Goal: Transaction & Acquisition: Download file/media

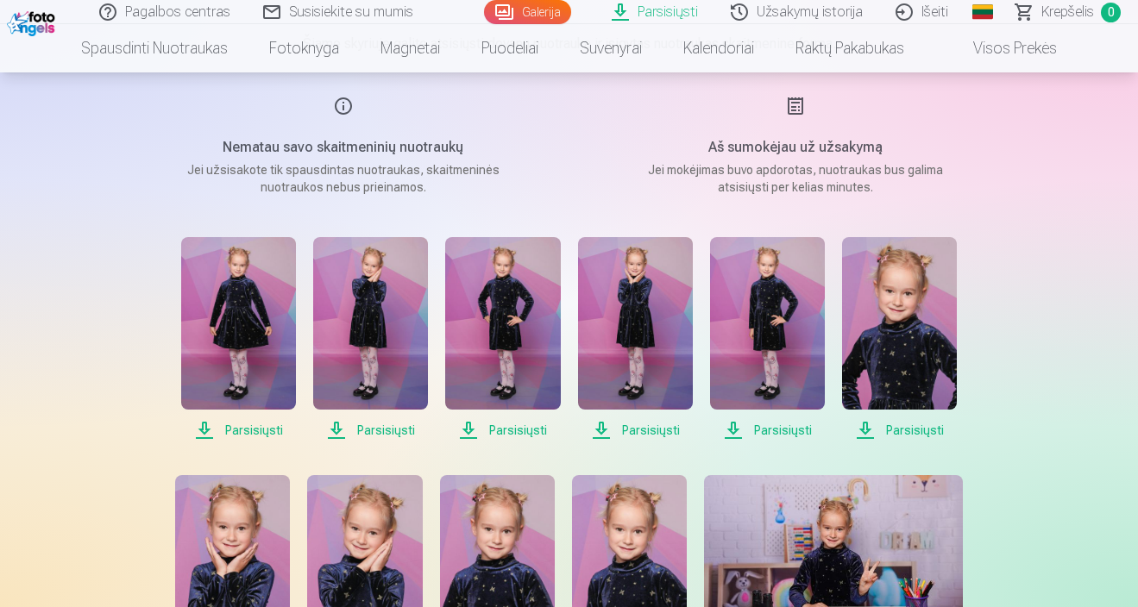
scroll to position [201, 0]
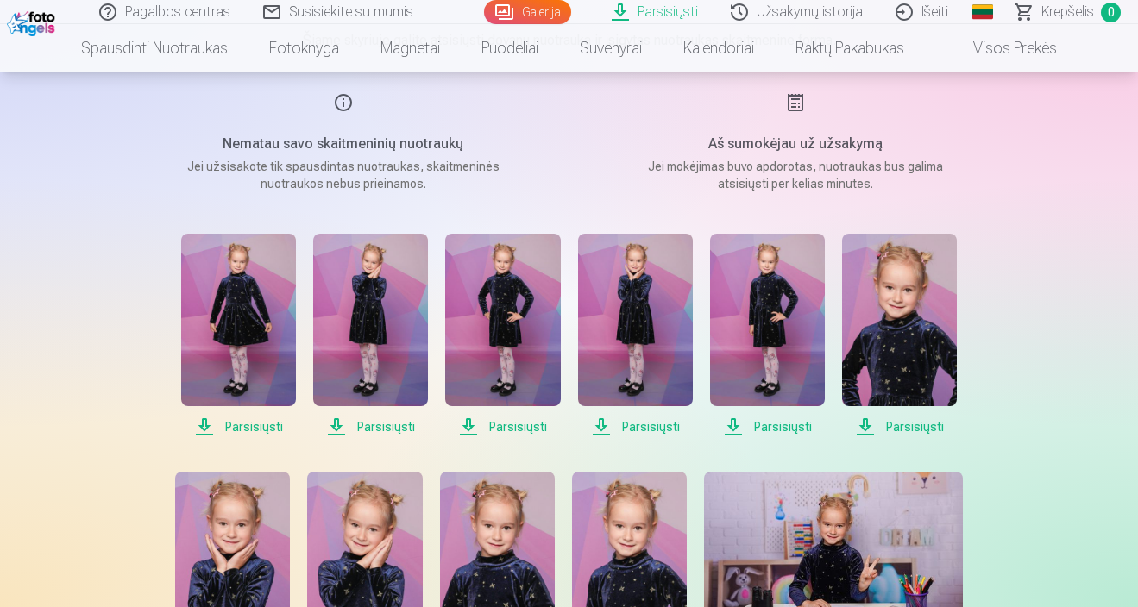
click at [272, 369] on img at bounding box center [238, 320] width 115 height 173
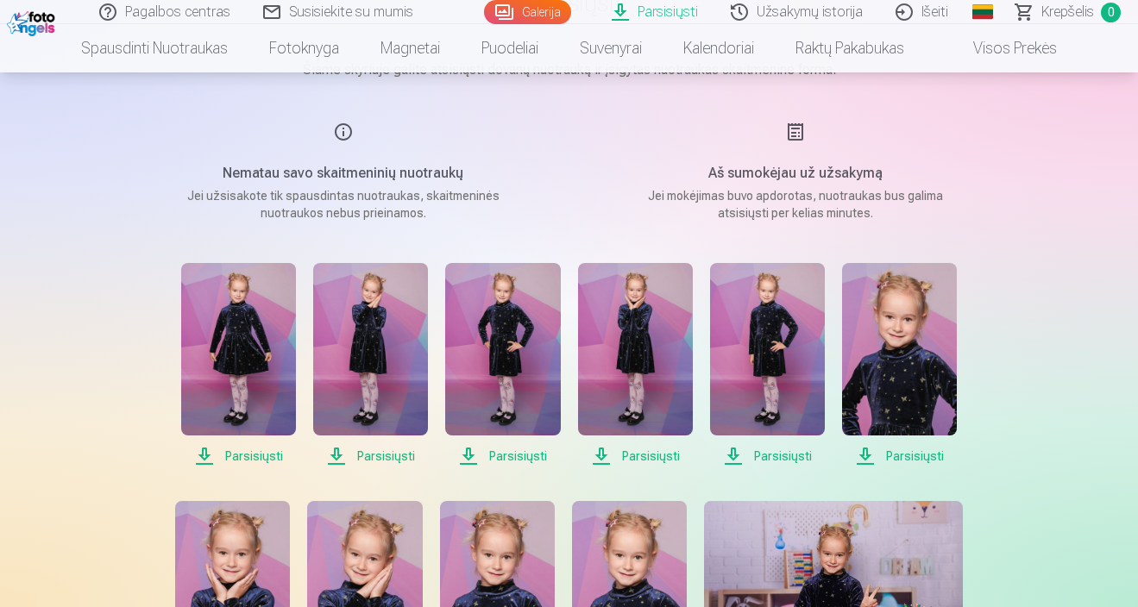
scroll to position [173, 0]
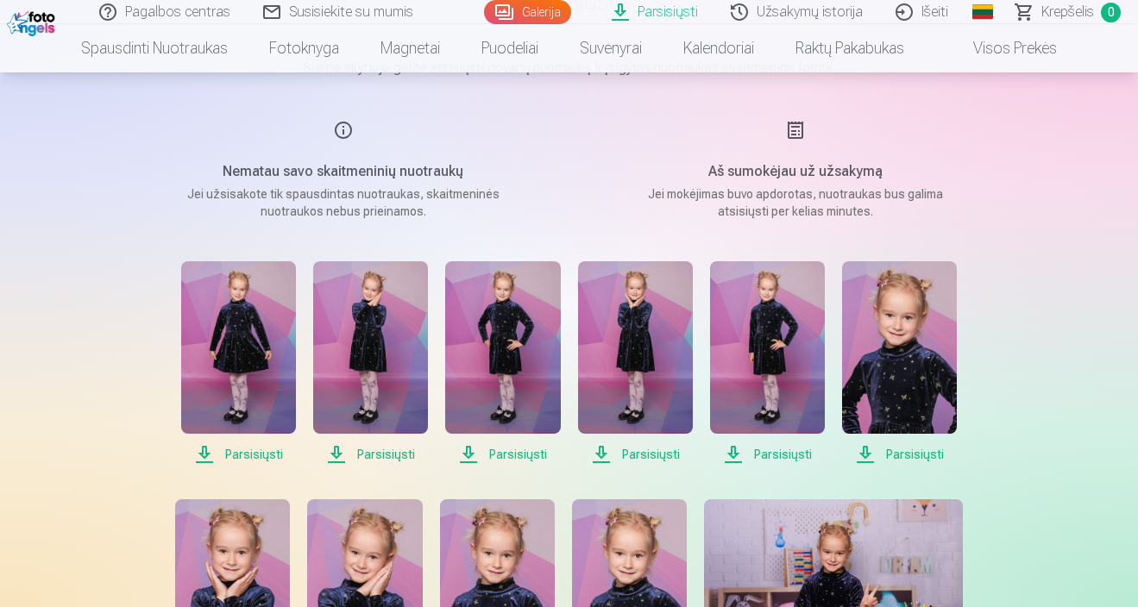
click at [393, 449] on span "Parsisiųsti" at bounding box center [370, 454] width 115 height 21
click at [501, 455] on span "Parsisiųsti" at bounding box center [502, 454] width 115 height 21
click at [642, 449] on span "Parsisiųsti" at bounding box center [635, 454] width 115 height 21
click at [788, 449] on span "Parsisiųsti" at bounding box center [767, 454] width 115 height 21
click at [922, 449] on span "Parsisiųsti" at bounding box center [899, 454] width 115 height 21
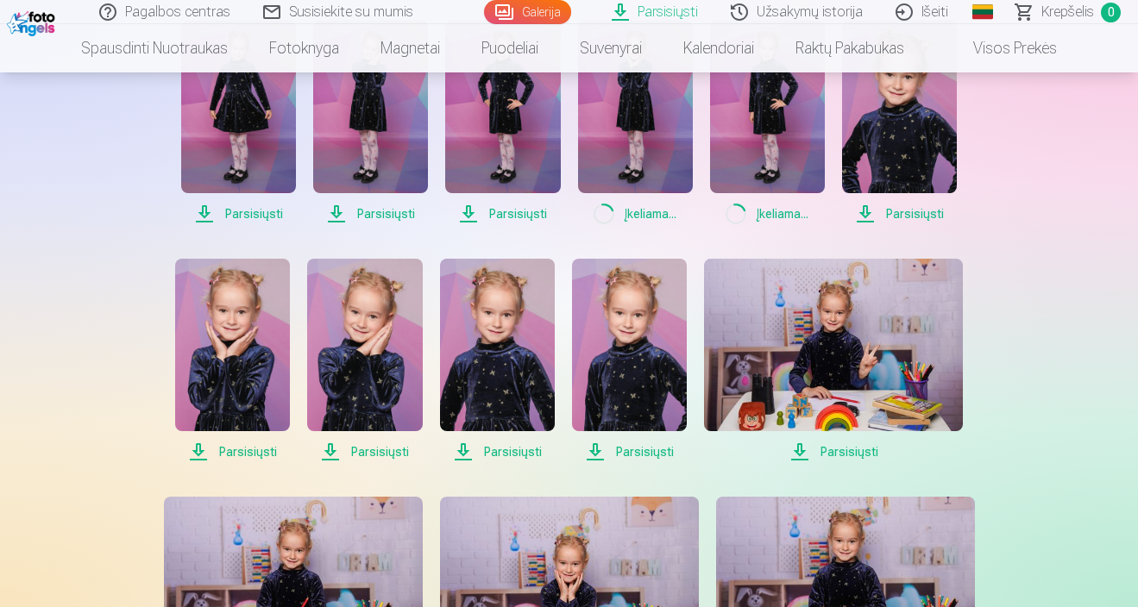
scroll to position [417, 0]
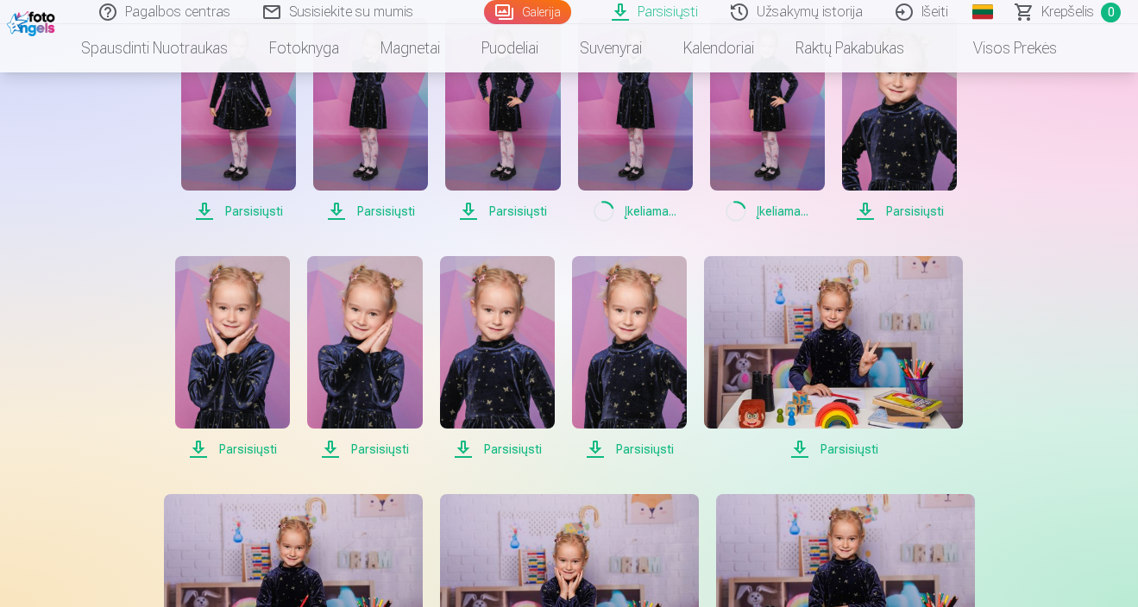
click at [823, 446] on span "Parsisiųsti" at bounding box center [833, 449] width 259 height 21
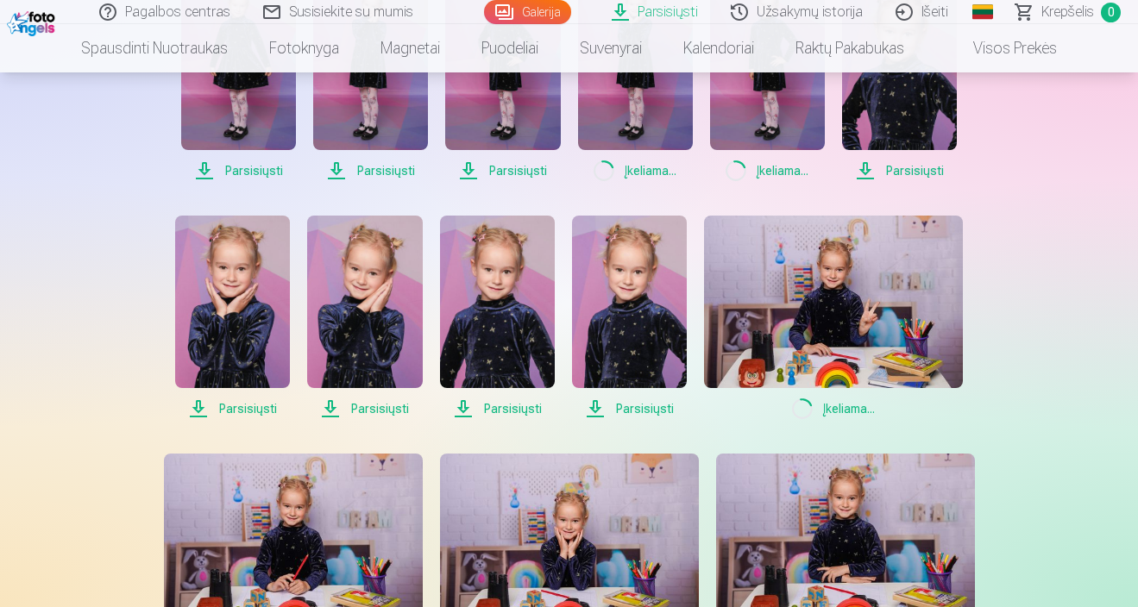
scroll to position [460, 0]
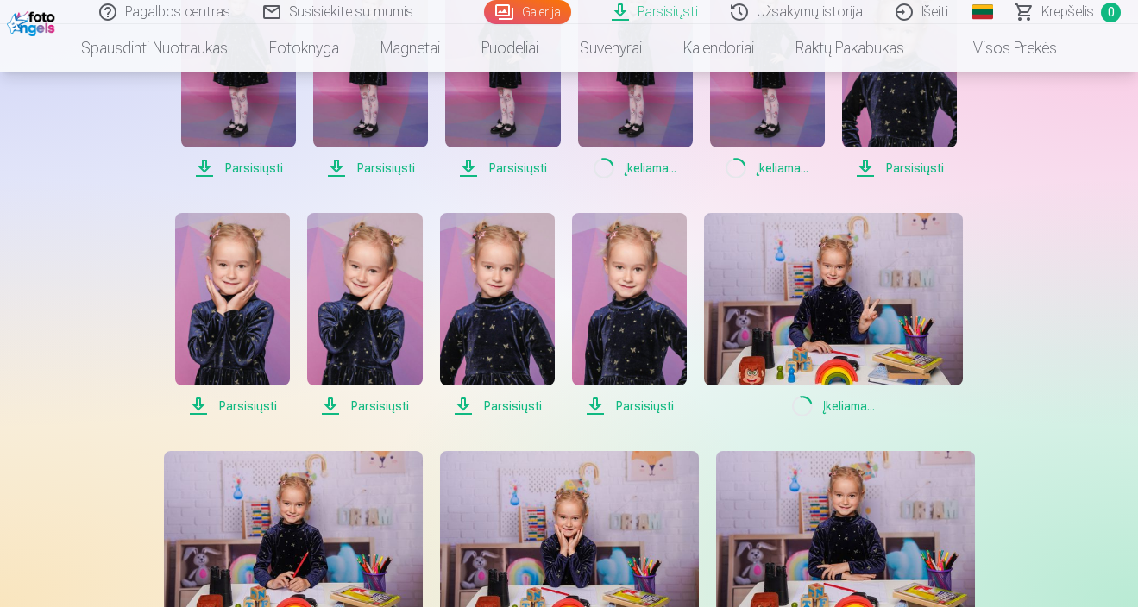
click at [918, 170] on span "Parsisiųsti" at bounding box center [899, 168] width 115 height 21
click at [261, 412] on span "Parsisiųsti" at bounding box center [232, 406] width 115 height 21
click at [374, 412] on span "Parsisiųsti" at bounding box center [364, 406] width 115 height 21
click at [484, 406] on span "Parsisiųsti" at bounding box center [497, 406] width 115 height 21
click at [632, 393] on link "Parsisiųsti" at bounding box center [629, 315] width 115 height 204
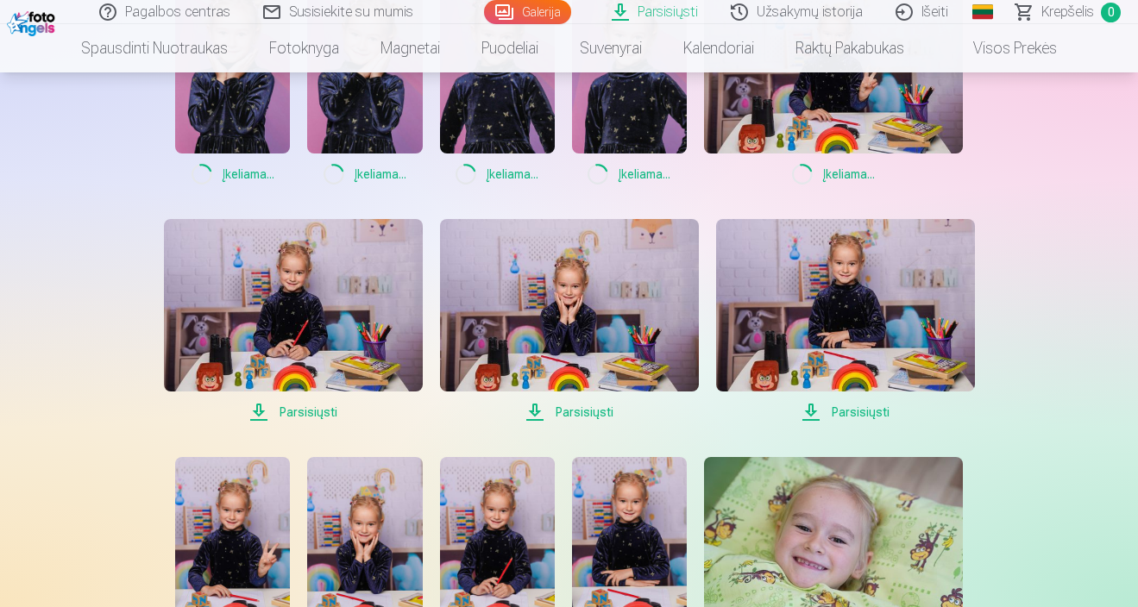
scroll to position [698, 0]
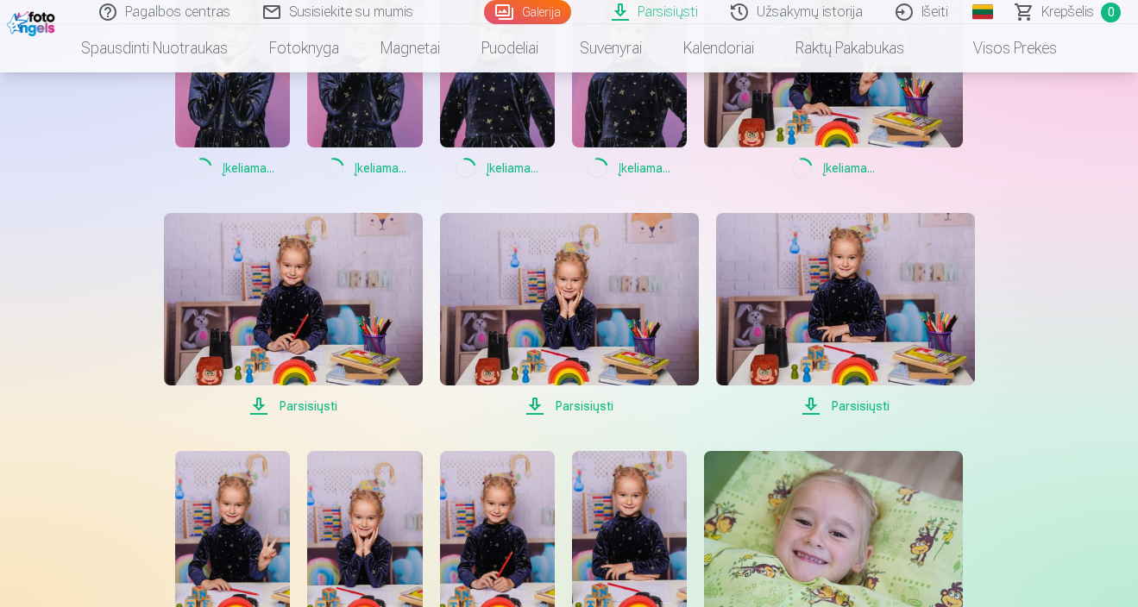
click at [290, 410] on span "Parsisiųsti" at bounding box center [293, 406] width 259 height 21
click at [597, 408] on span "Parsisiųsti" at bounding box center [569, 406] width 259 height 21
click at [864, 403] on span "Parsisiųsti" at bounding box center [845, 406] width 259 height 21
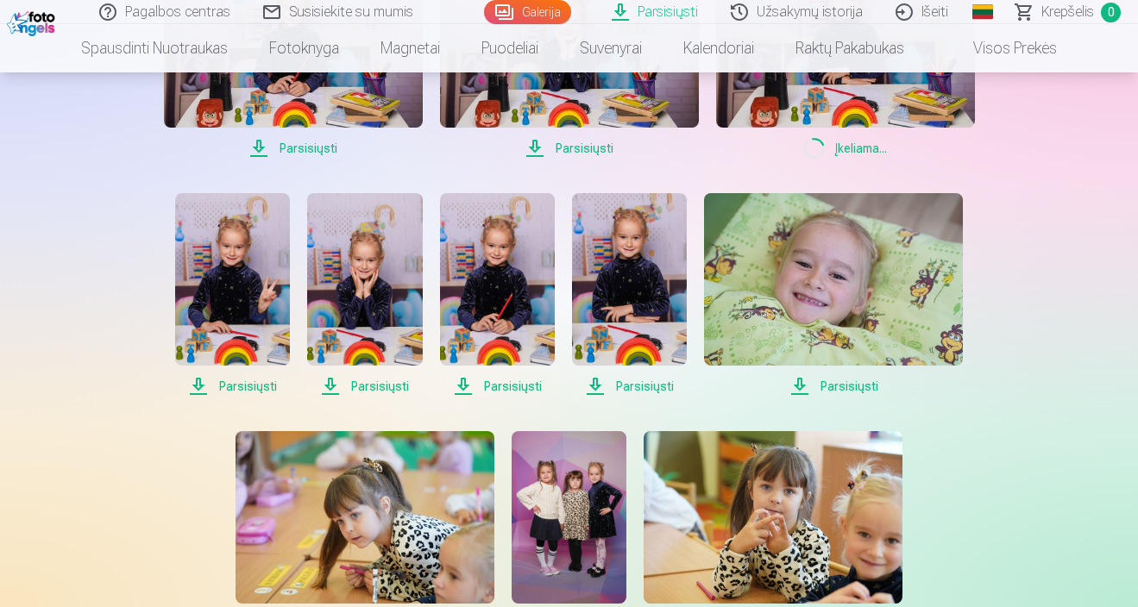
scroll to position [989, 0]
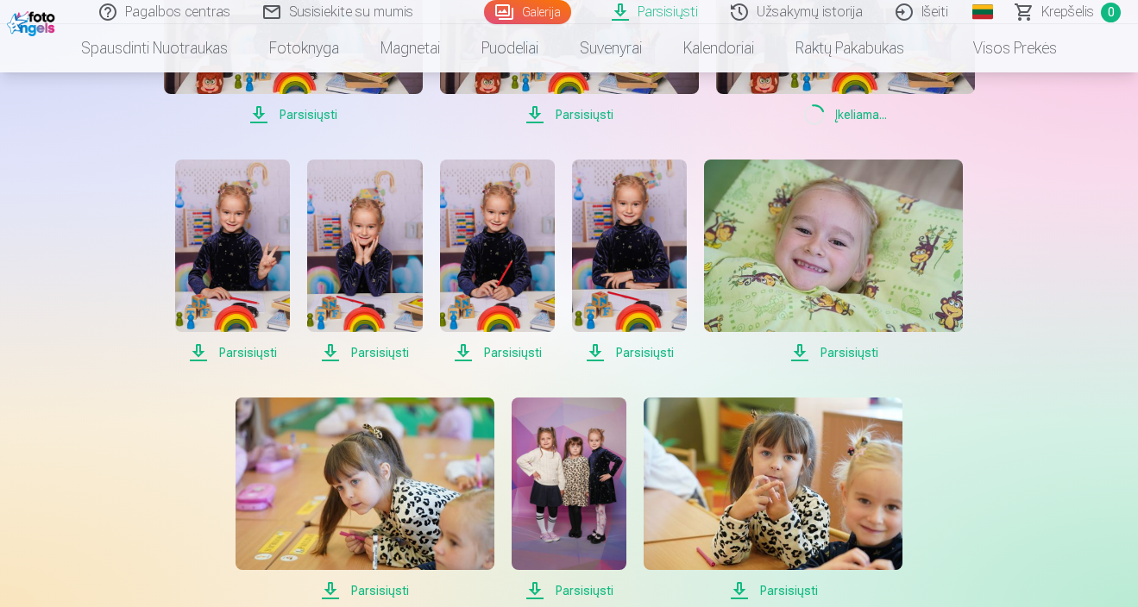
click at [248, 349] on span "Parsisiųsti" at bounding box center [232, 352] width 115 height 21
click at [380, 354] on span "Parsisiųsti" at bounding box center [364, 352] width 115 height 21
click at [496, 351] on span "Parsisiųsti" at bounding box center [497, 352] width 115 height 21
click at [653, 349] on span "Parsisiųsti" at bounding box center [629, 352] width 115 height 21
click at [844, 355] on span "Parsisiųsti" at bounding box center [833, 352] width 259 height 21
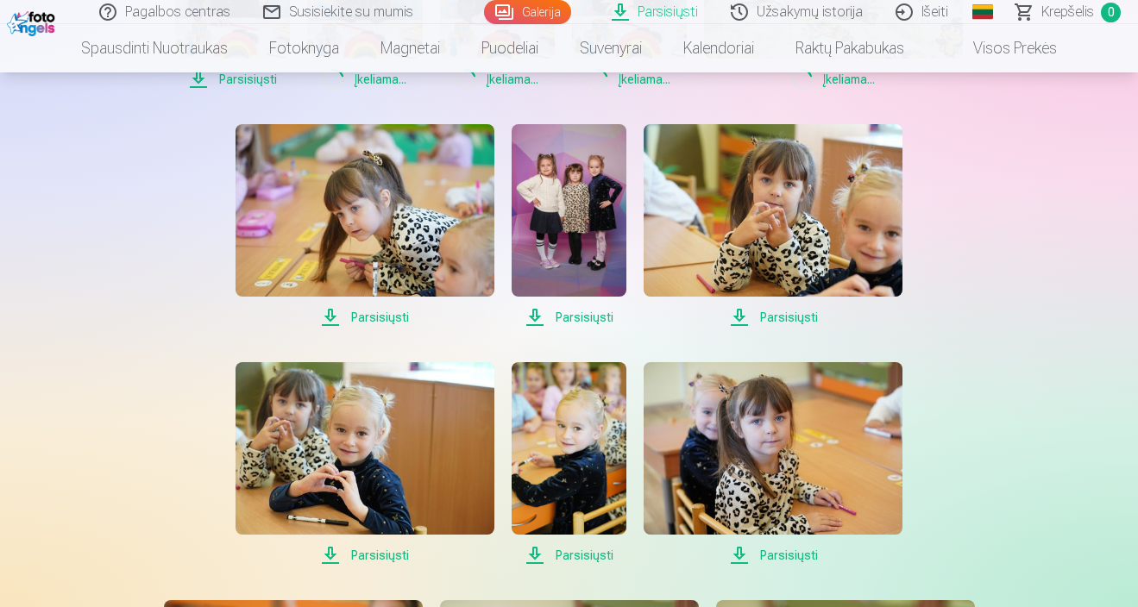
scroll to position [1266, 0]
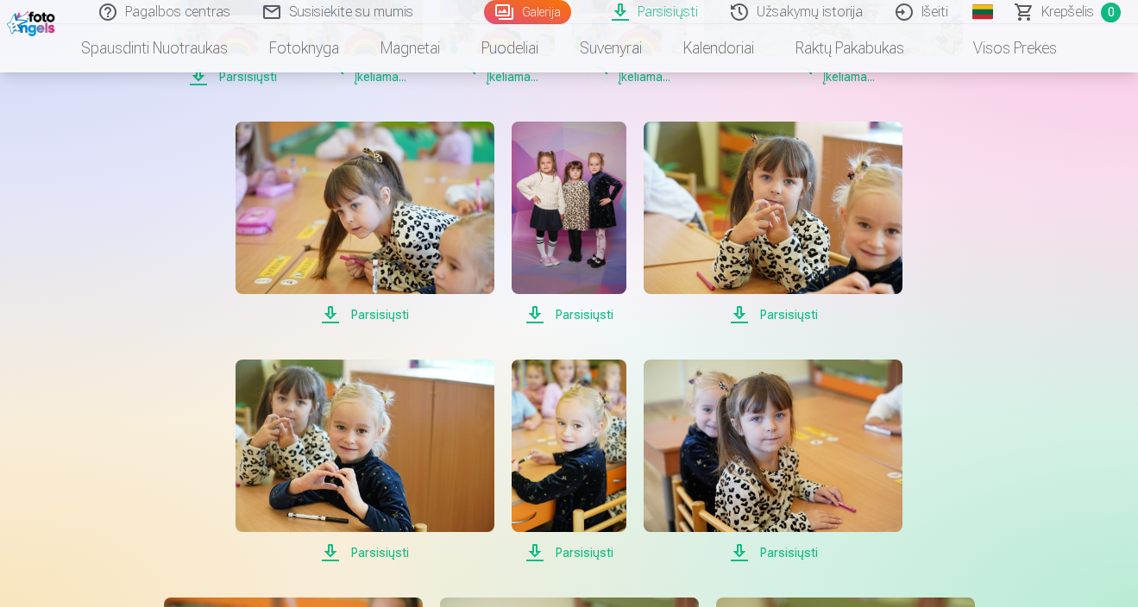
click at [785, 313] on span "Parsisiųsti" at bounding box center [773, 315] width 259 height 21
click at [574, 315] on span "Parsisiųsti" at bounding box center [569, 315] width 115 height 21
click at [378, 563] on div "Parsisiųsti Parsisiųsti Parsisiųsti Parsisiųsti Parsisiųsti Parsisiųsti Parsisi…" at bounding box center [569, 104] width 863 height 1870
click at [406, 539] on link "Parsisiųsti" at bounding box center [365, 462] width 259 height 204
click at [574, 558] on span "Parsisiųsti" at bounding box center [569, 553] width 115 height 21
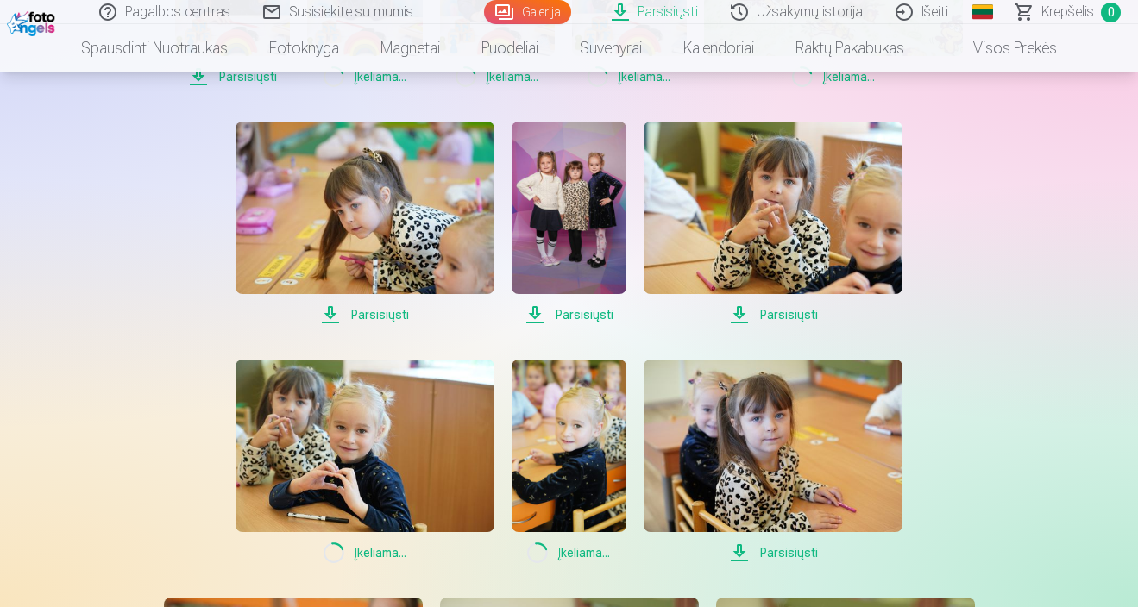
click at [778, 544] on span "Parsisiųsti" at bounding box center [773, 553] width 259 height 21
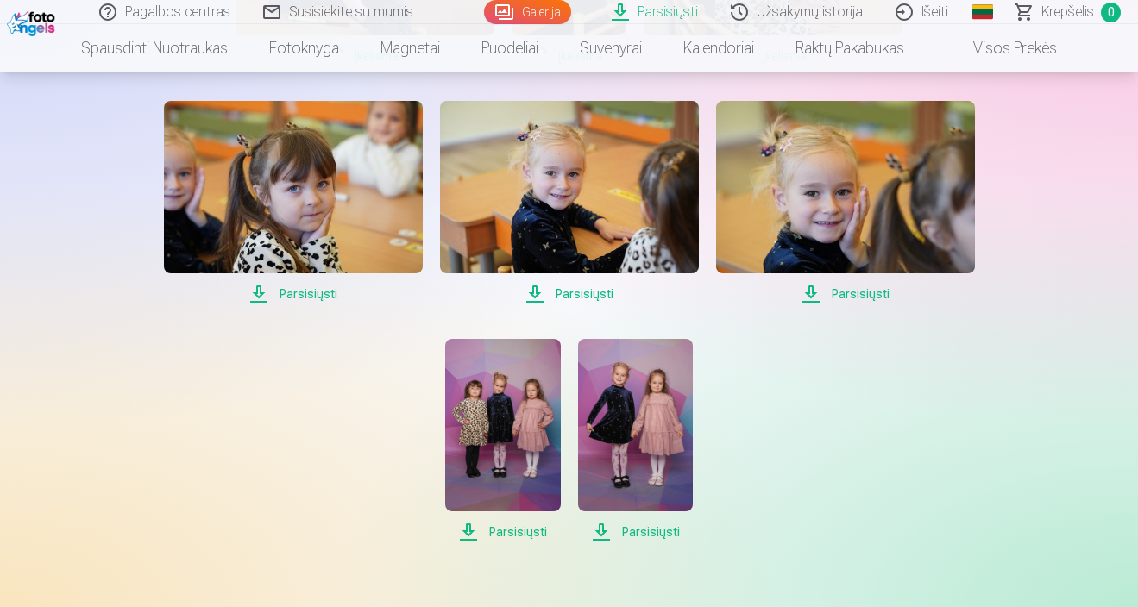
scroll to position [1762, 0]
click at [314, 295] on span "Parsisiųsti" at bounding box center [293, 294] width 259 height 21
click at [585, 287] on span "Parsisiųsti" at bounding box center [569, 294] width 259 height 21
click at [874, 292] on span "Parsisiųsti" at bounding box center [845, 294] width 259 height 21
click at [501, 529] on span "Parsisiųsti" at bounding box center [502, 532] width 115 height 21
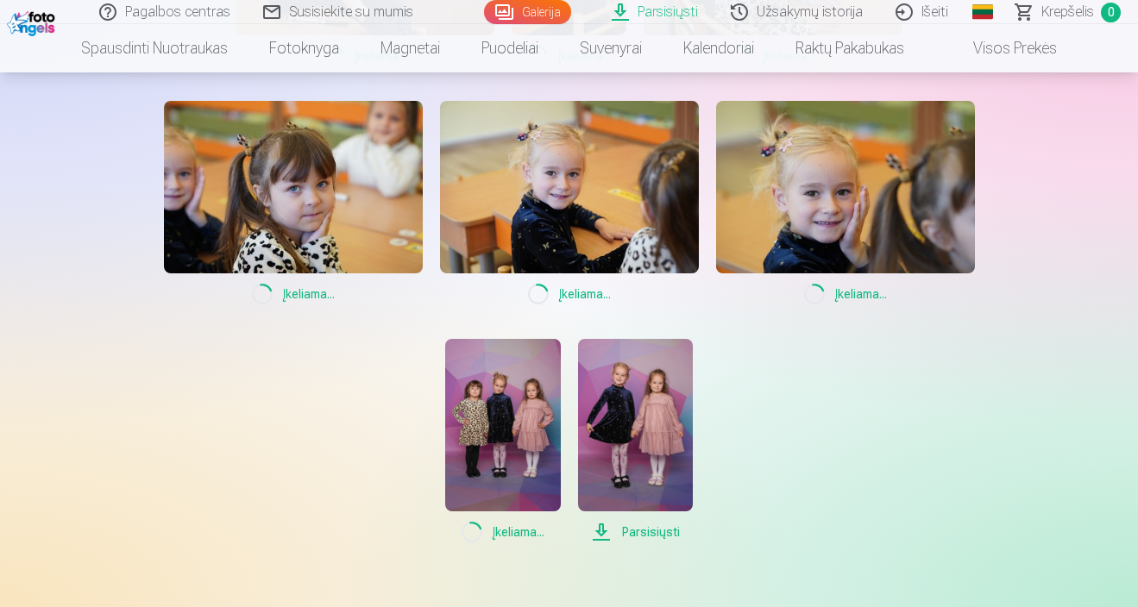
click at [637, 531] on span "Parsisiųsti" at bounding box center [635, 532] width 115 height 21
